Goal: Navigation & Orientation: Find specific page/section

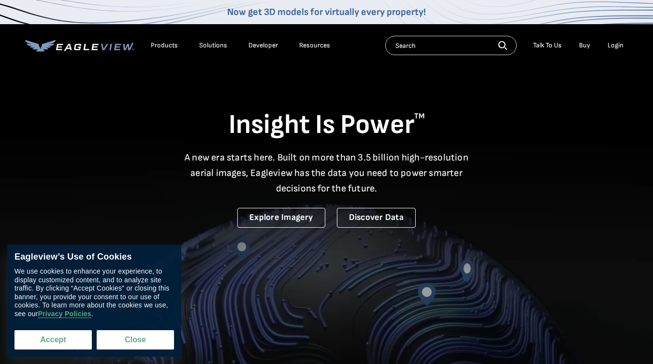
click at [455, 62] on div "Products Solutions Developer Resources Search Talk To Us Buy Login" at bounding box center [326, 45] width 603 height 43
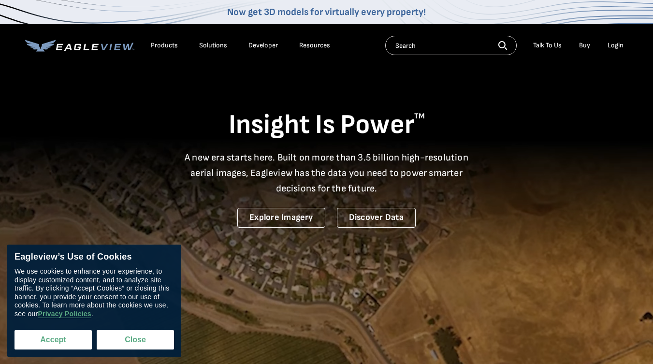
click at [53, 340] on button "Accept" at bounding box center [53, 339] width 77 height 19
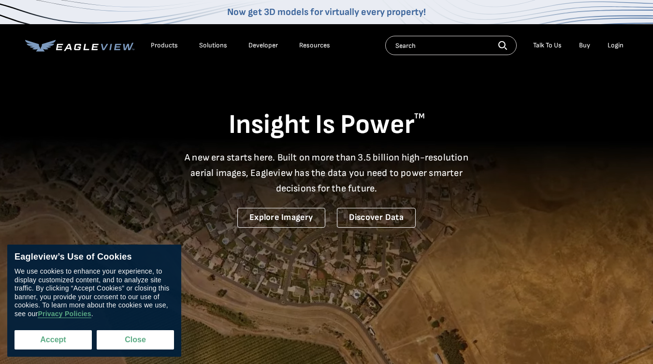
checkbox input "true"
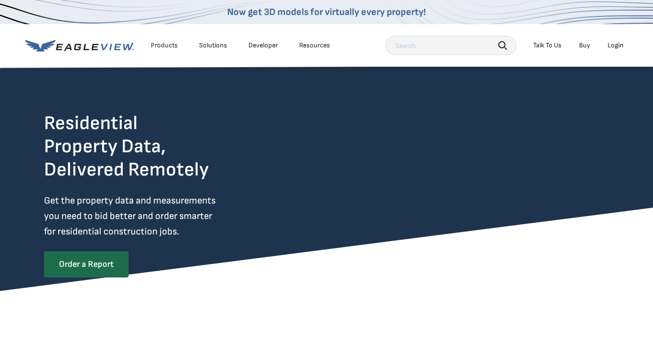
click at [455, 62] on div "Products Solutions Developer Resources Search Talk To Us Buy Login" at bounding box center [326, 45] width 603 height 43
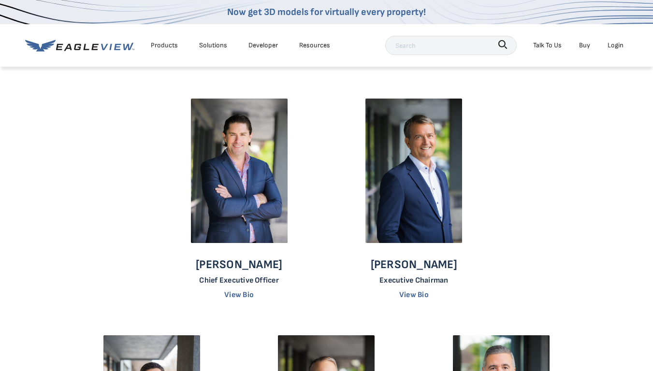
click at [455, 66] on div "Products Solutions Developer Resources Search Talk To Us Buy Login" at bounding box center [326, 45] width 603 height 43
